Goal: Use online tool/utility: Utilize a website feature to perform a specific function

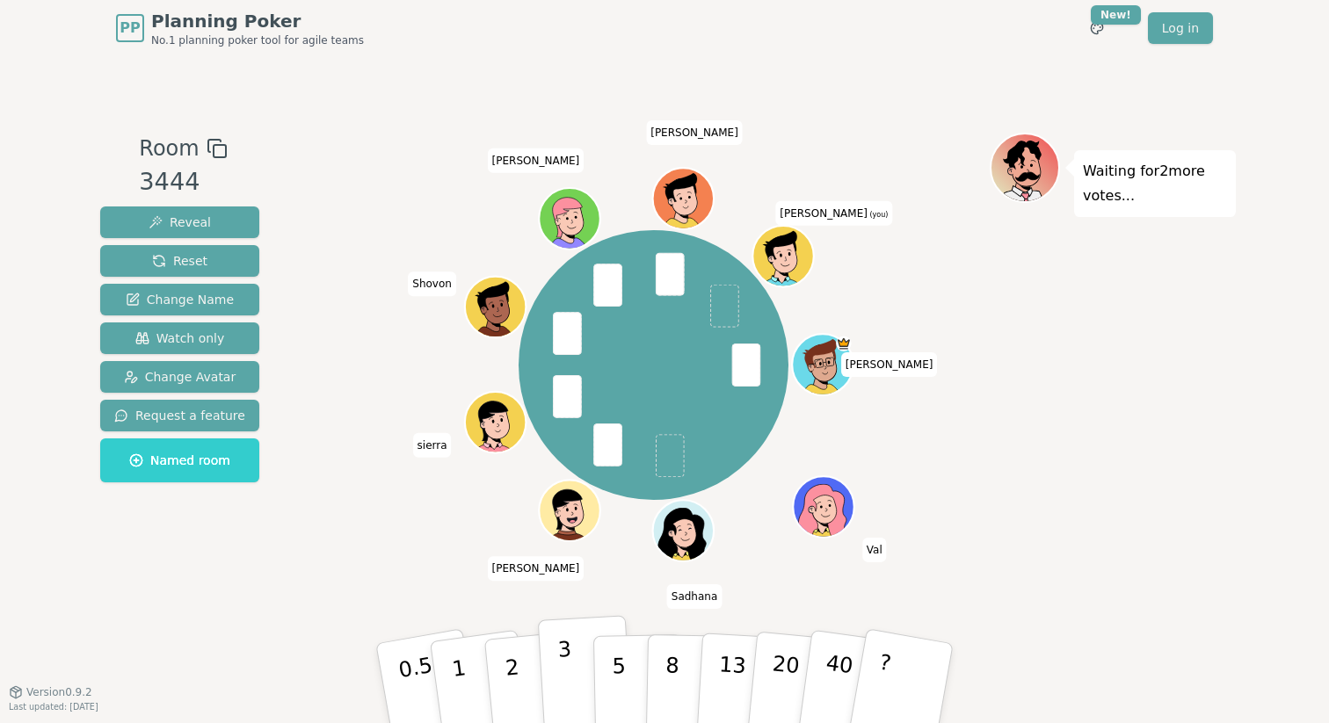
click at [570, 669] on p "3" at bounding box center [566, 685] width 19 height 96
click at [510, 672] on p "2" at bounding box center [514, 686] width 23 height 96
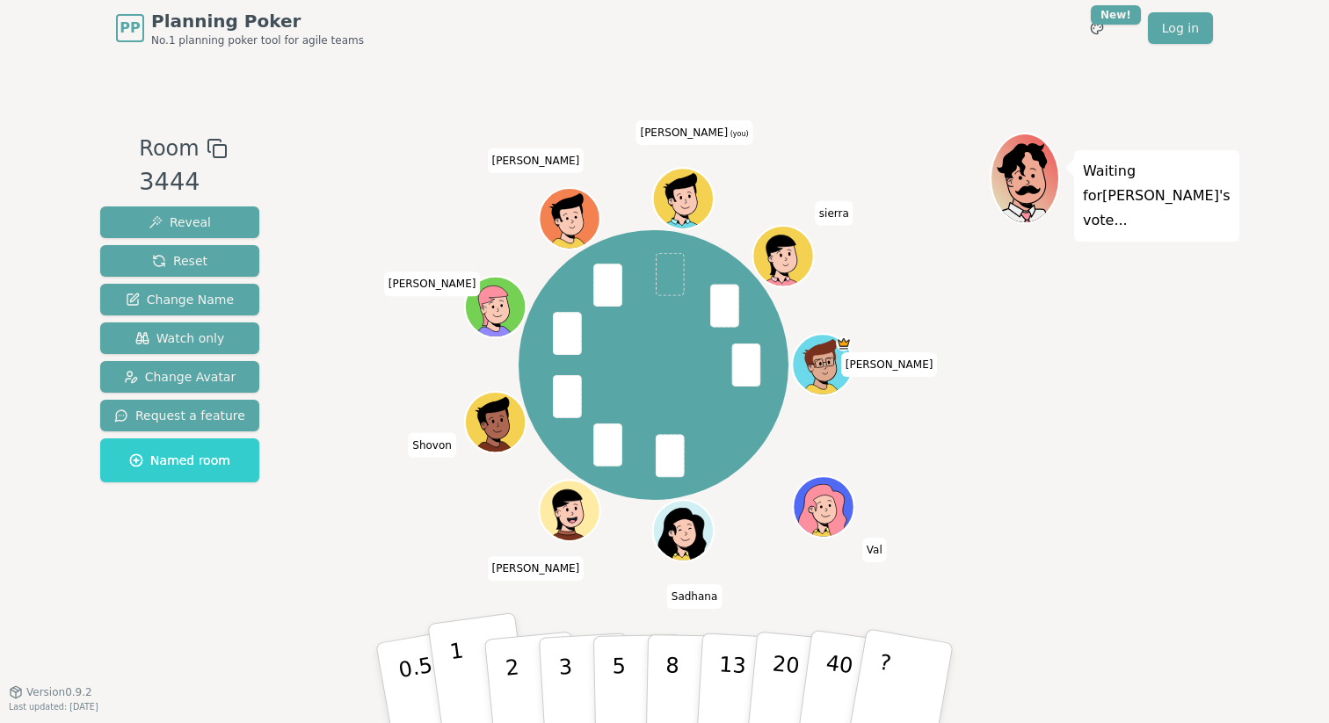
click at [465, 691] on button "1" at bounding box center [479, 684] width 105 height 142
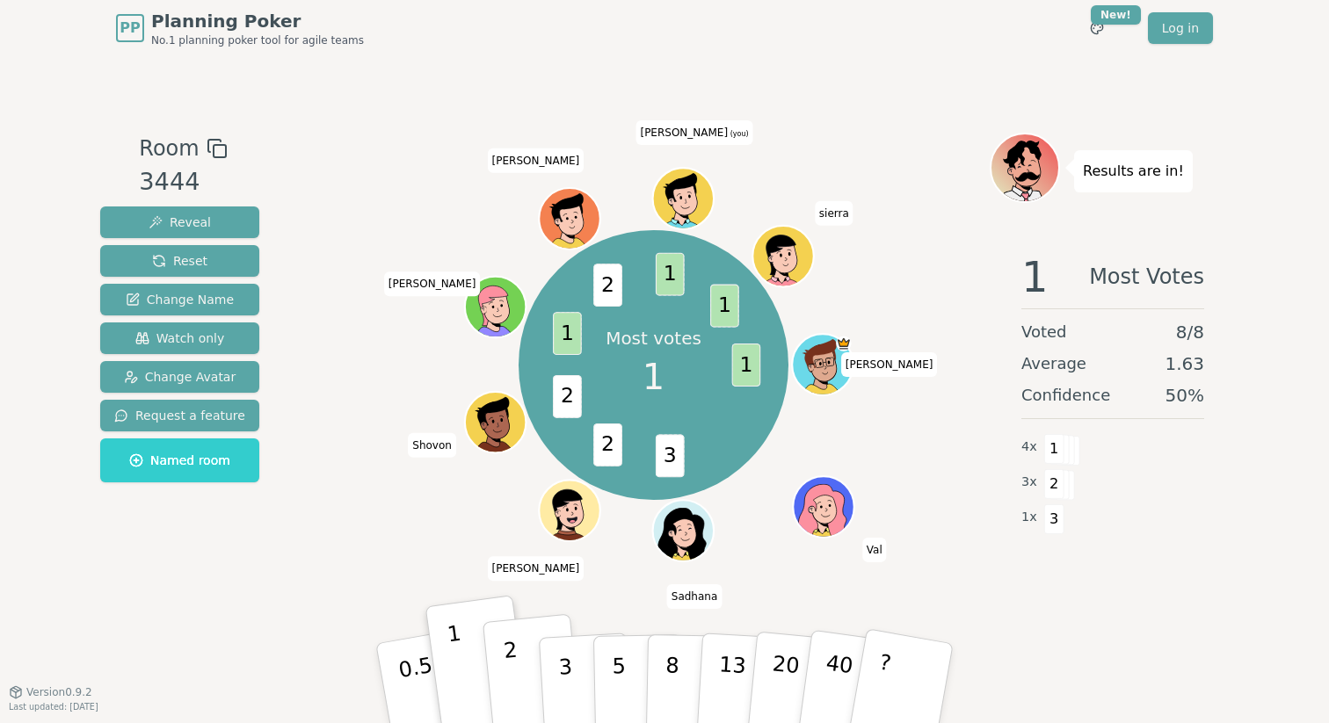
click at [525, 684] on button "2" at bounding box center [533, 684] width 100 height 140
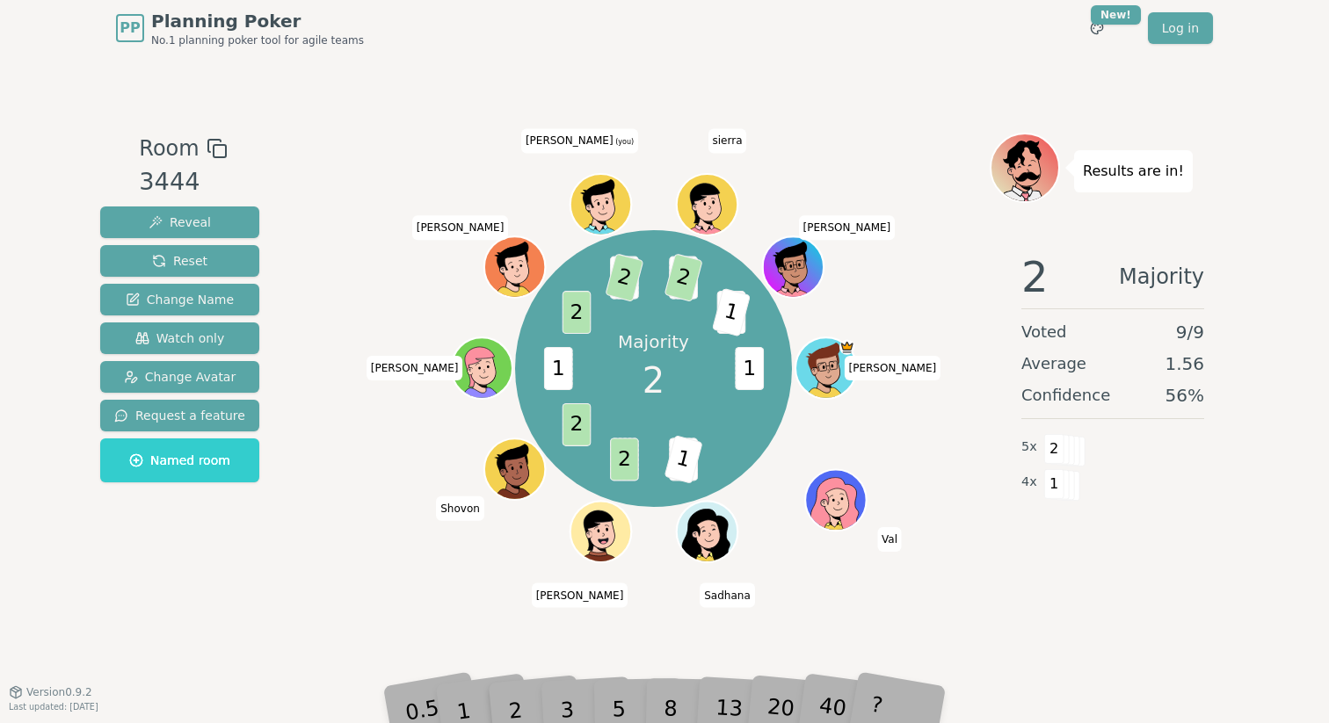
click at [465, 718] on div "PP Planning Poker No.1 planning poker tool for agile teams Toggle theme New! Lo…" at bounding box center [664, 361] width 1329 height 723
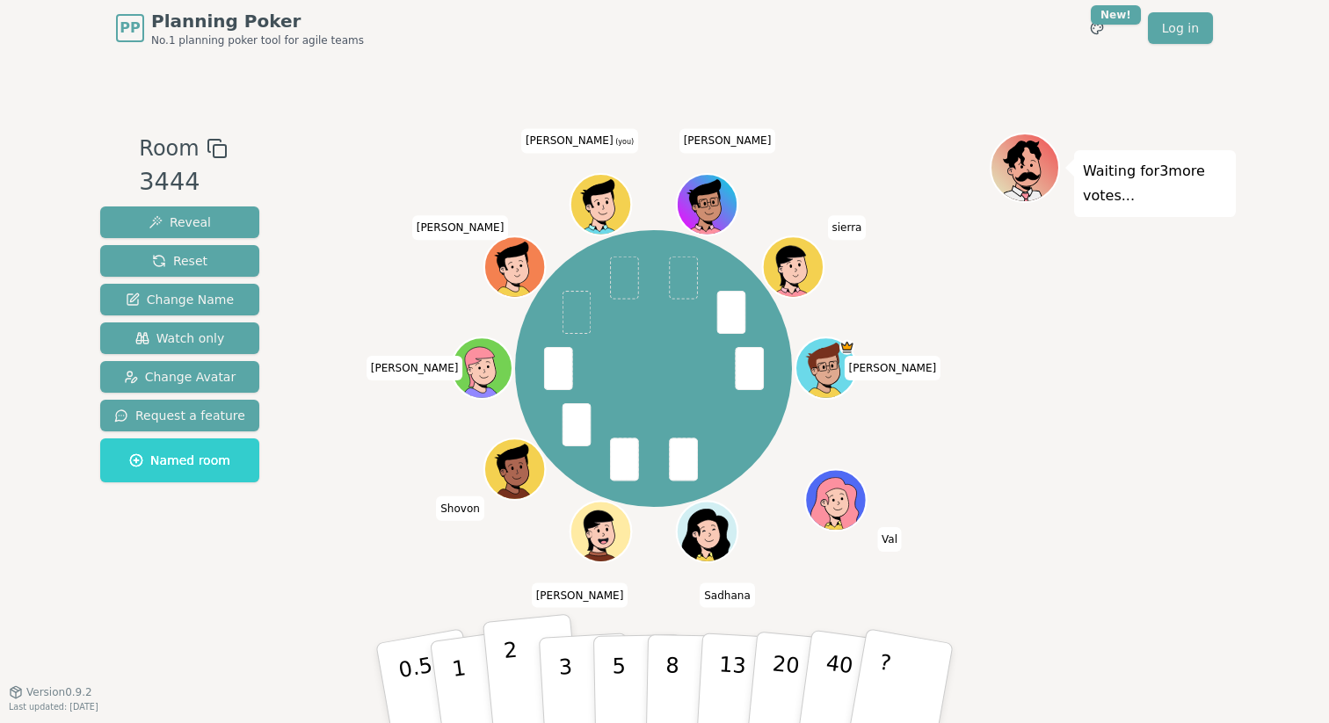
click at [519, 680] on button "2" at bounding box center [533, 684] width 100 height 140
click at [578, 689] on button "3" at bounding box center [586, 683] width 96 height 137
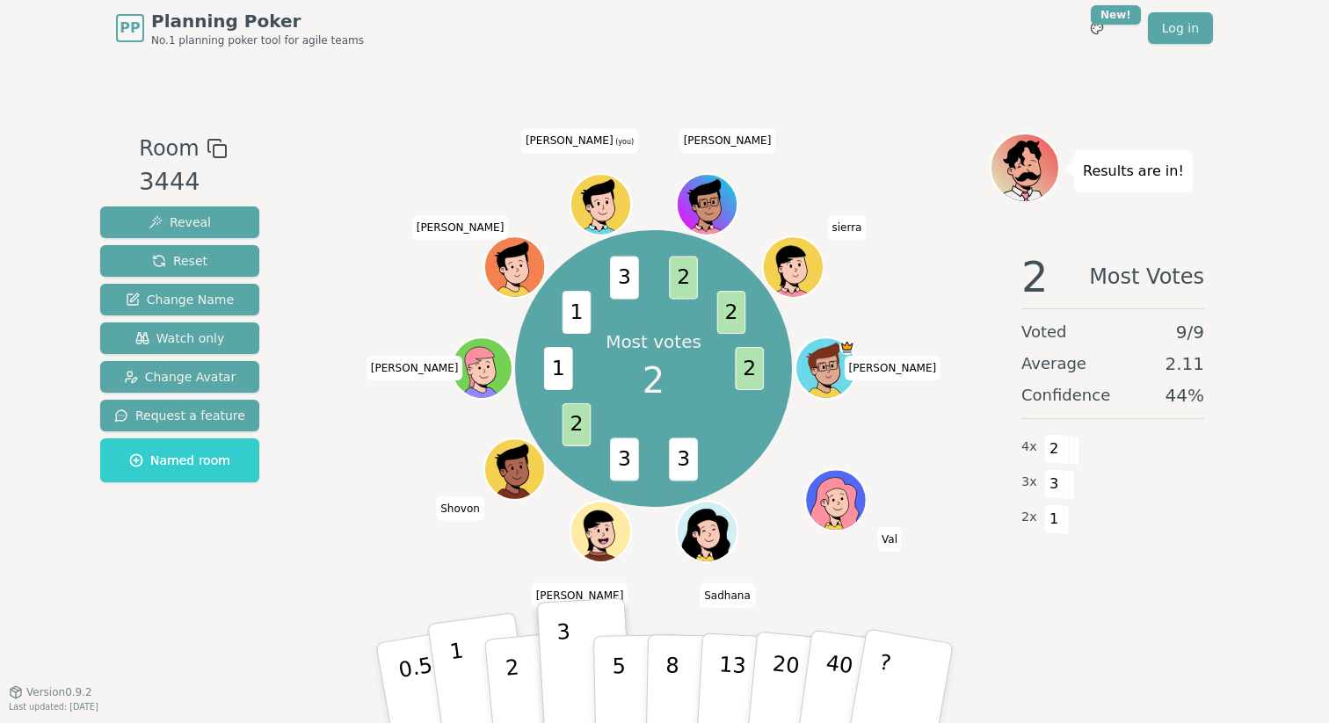
click at [482, 689] on button "1" at bounding box center [479, 684] width 105 height 142
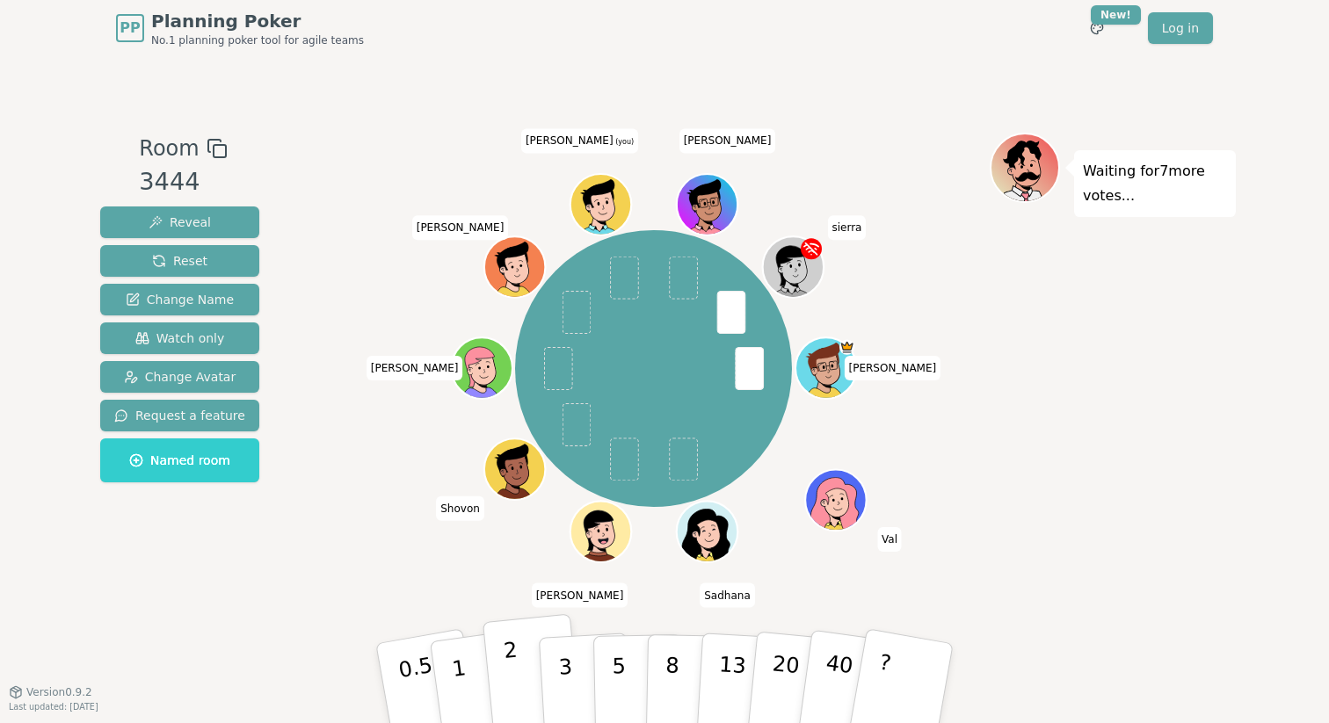
click at [525, 686] on button "2" at bounding box center [533, 684] width 100 height 140
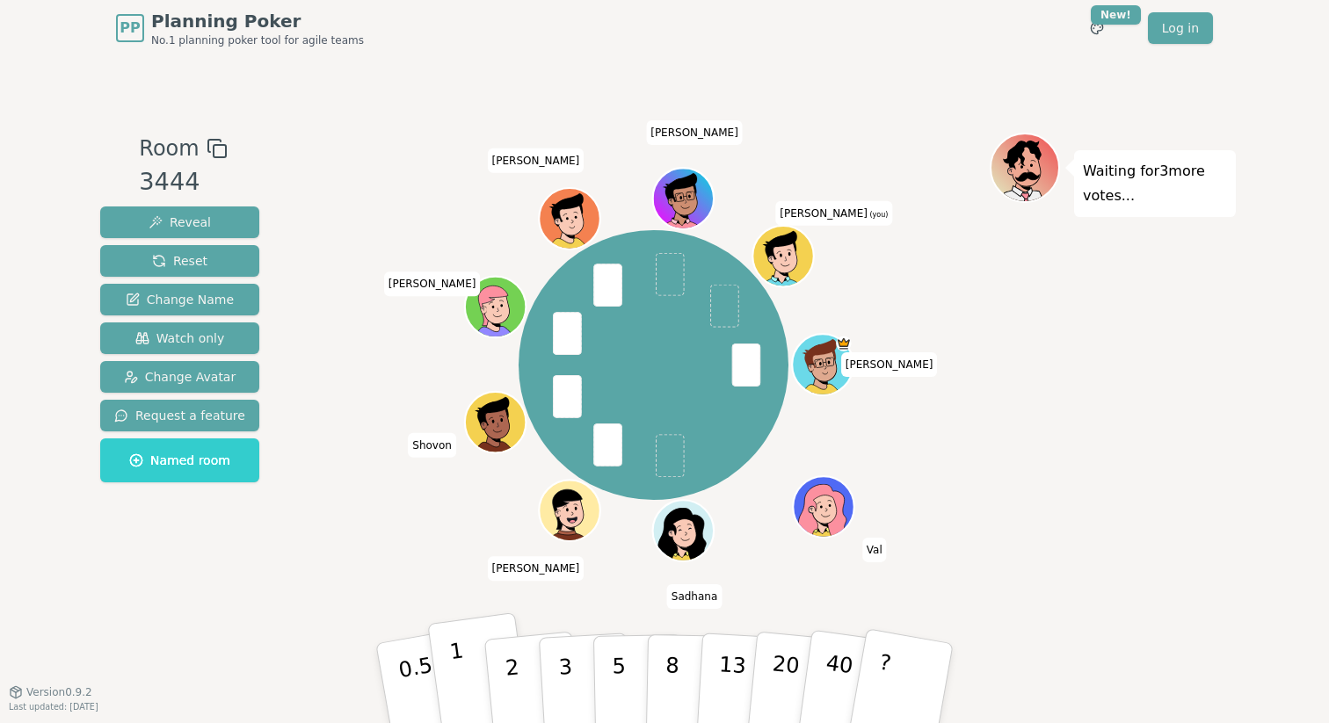
click at [480, 671] on button "1" at bounding box center [479, 684] width 105 height 142
click at [558, 683] on button "3" at bounding box center [586, 683] width 96 height 137
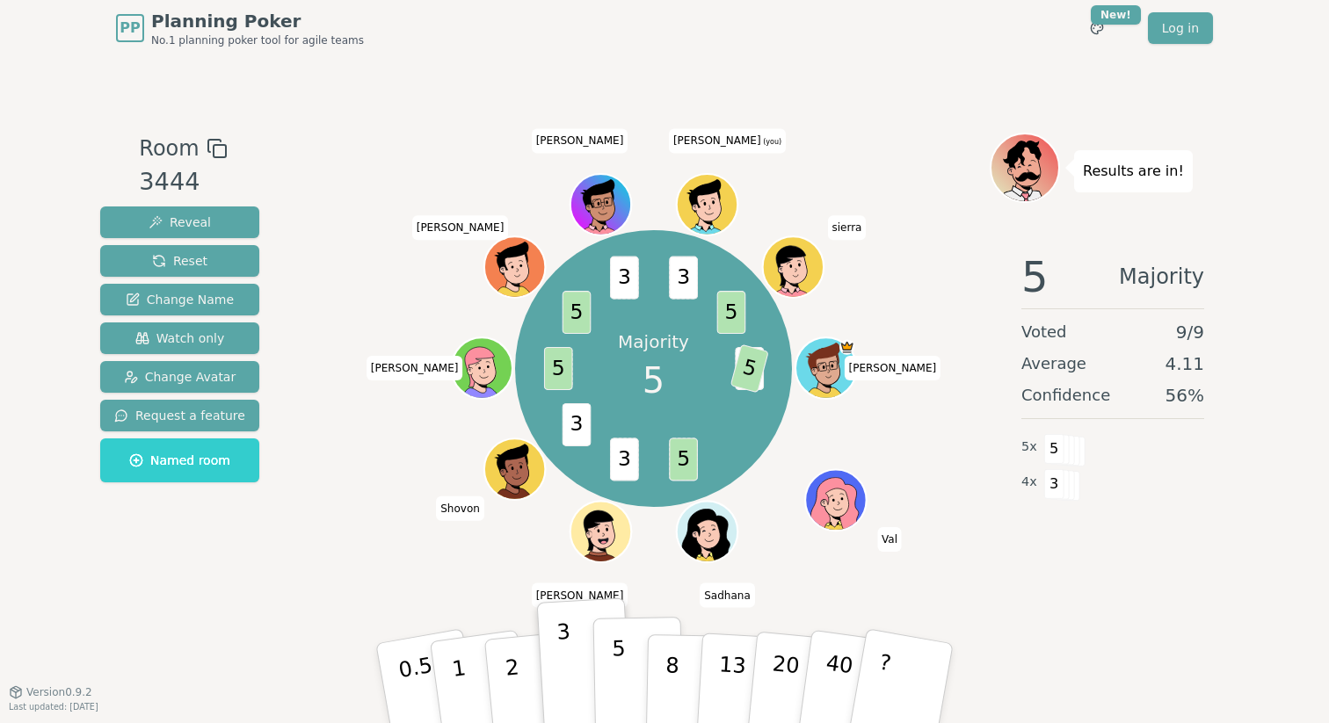
click at [631, 698] on button "5" at bounding box center [638, 684] width 91 height 134
